Goal: Information Seeking & Learning: Learn about a topic

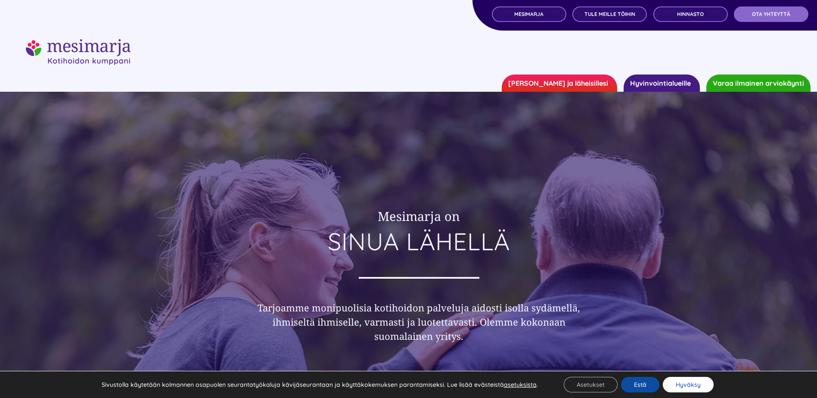
click at [686, 383] on button "Hyväksy" at bounding box center [688, 385] width 51 height 16
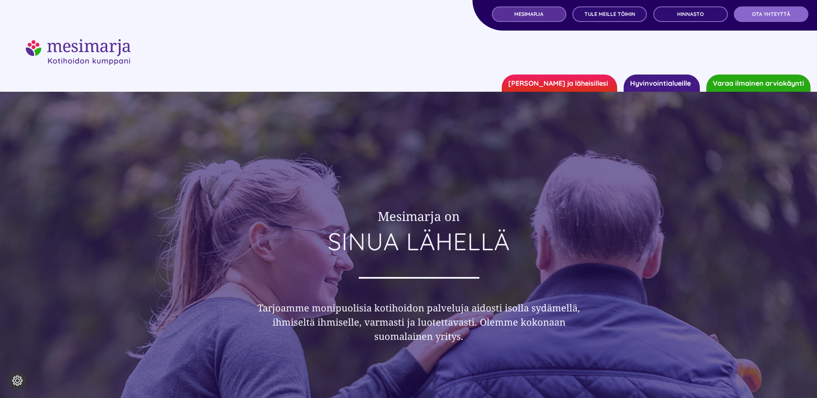
click at [524, 12] on span "MESIMARJA" at bounding box center [528, 14] width 29 height 6
click at [669, 84] on link "Hyvinvointialueille" at bounding box center [661, 82] width 76 height 17
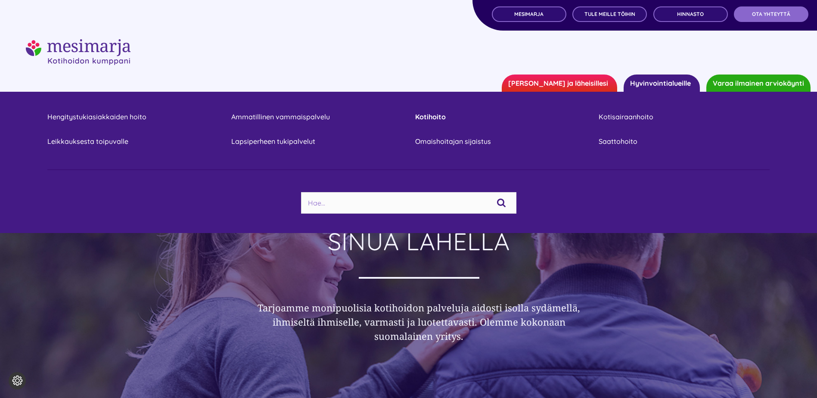
click at [425, 118] on link "Kotihoito" at bounding box center [500, 117] width 171 height 12
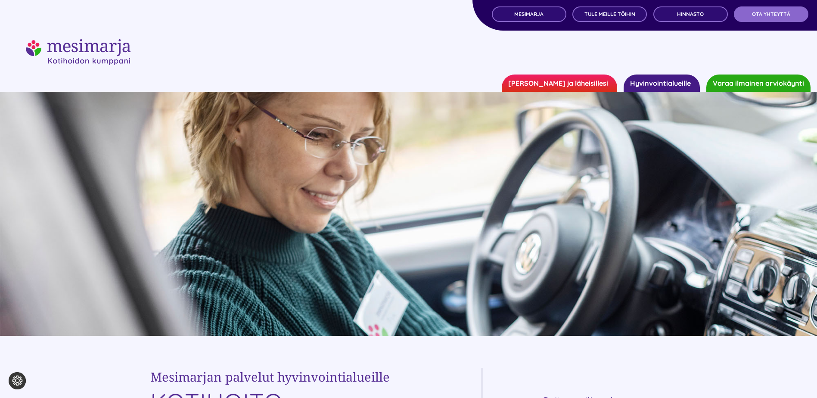
click at [577, 80] on link "[PERSON_NAME] ja läheisillesi" at bounding box center [559, 82] width 115 height 17
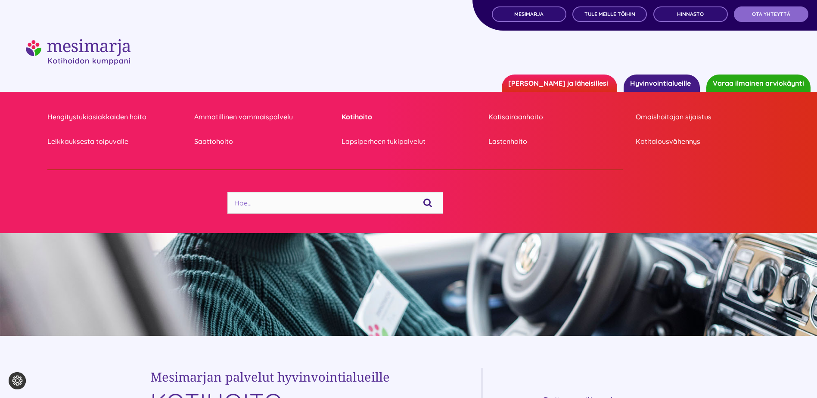
click at [366, 116] on link "Kotihoito" at bounding box center [408, 117] width 134 height 12
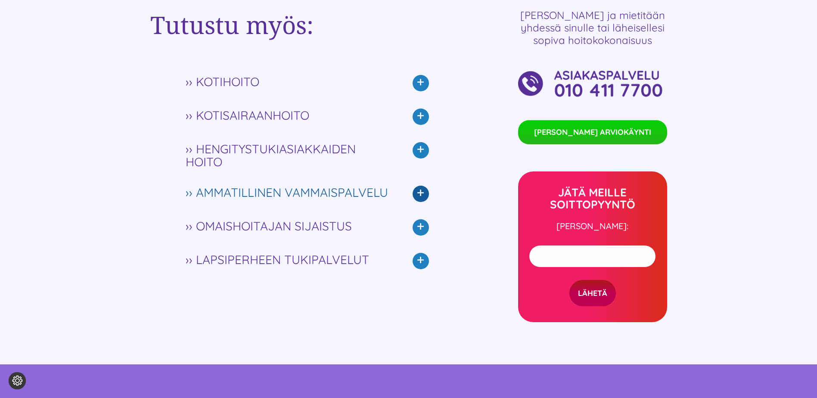
scroll to position [2067, 0]
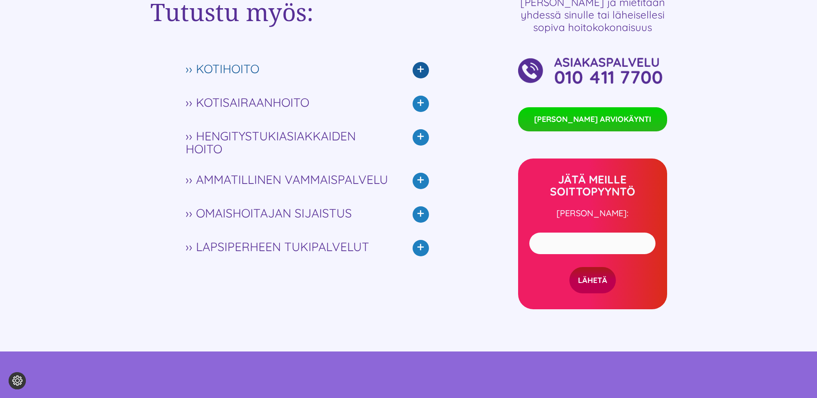
click at [417, 68] on icon at bounding box center [420, 70] width 16 height 16
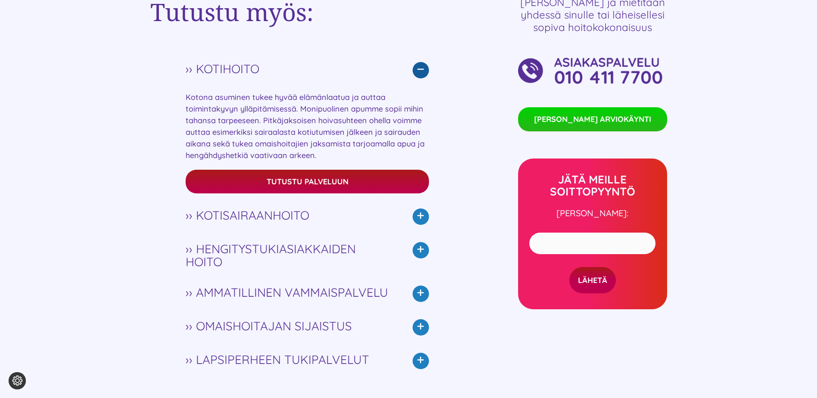
click at [418, 67] on icon at bounding box center [420, 70] width 16 height 16
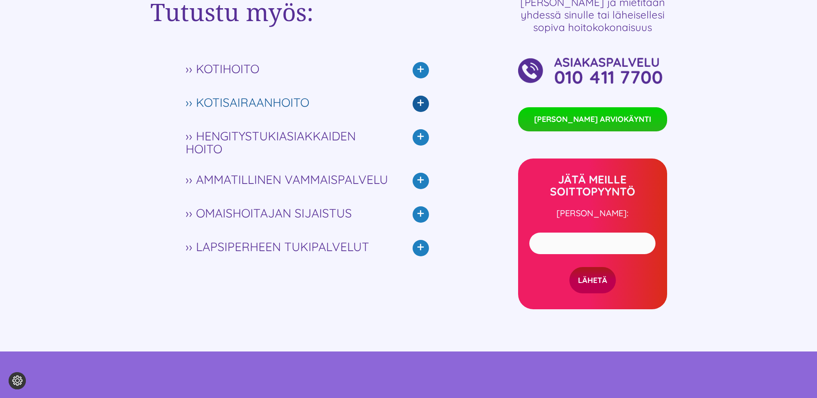
click at [421, 96] on icon at bounding box center [420, 104] width 16 height 16
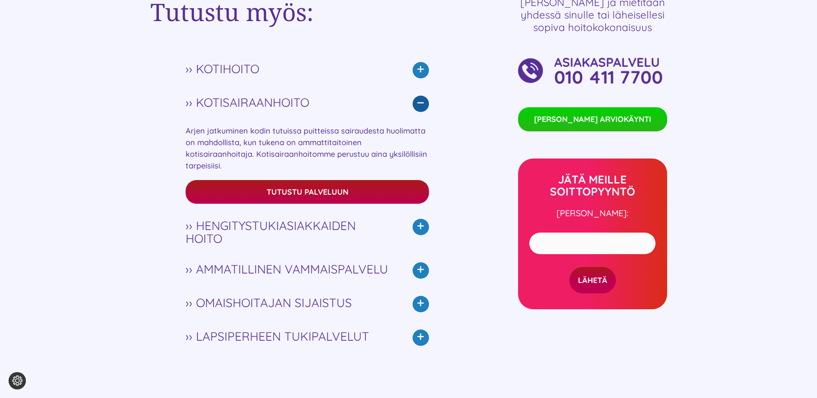
click at [418, 103] on icon at bounding box center [420, 104] width 16 height 16
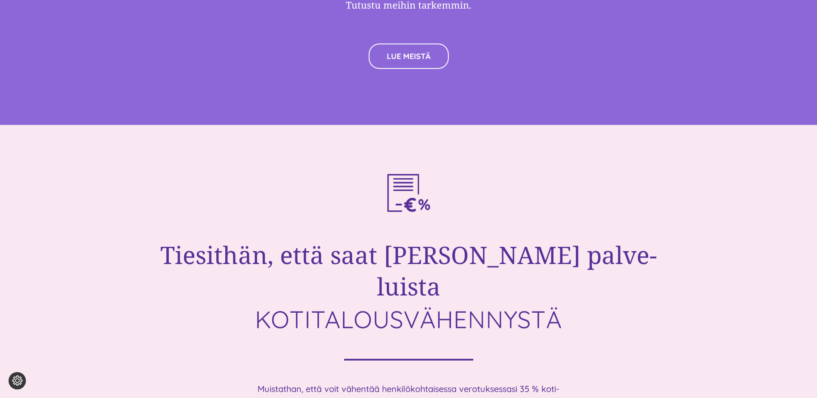
scroll to position [2497, 0]
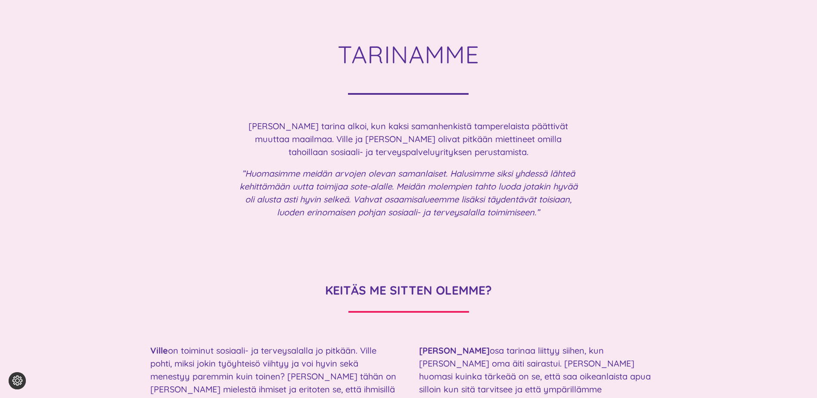
scroll to position [1033, 0]
